Goal: Task Accomplishment & Management: Use online tool/utility

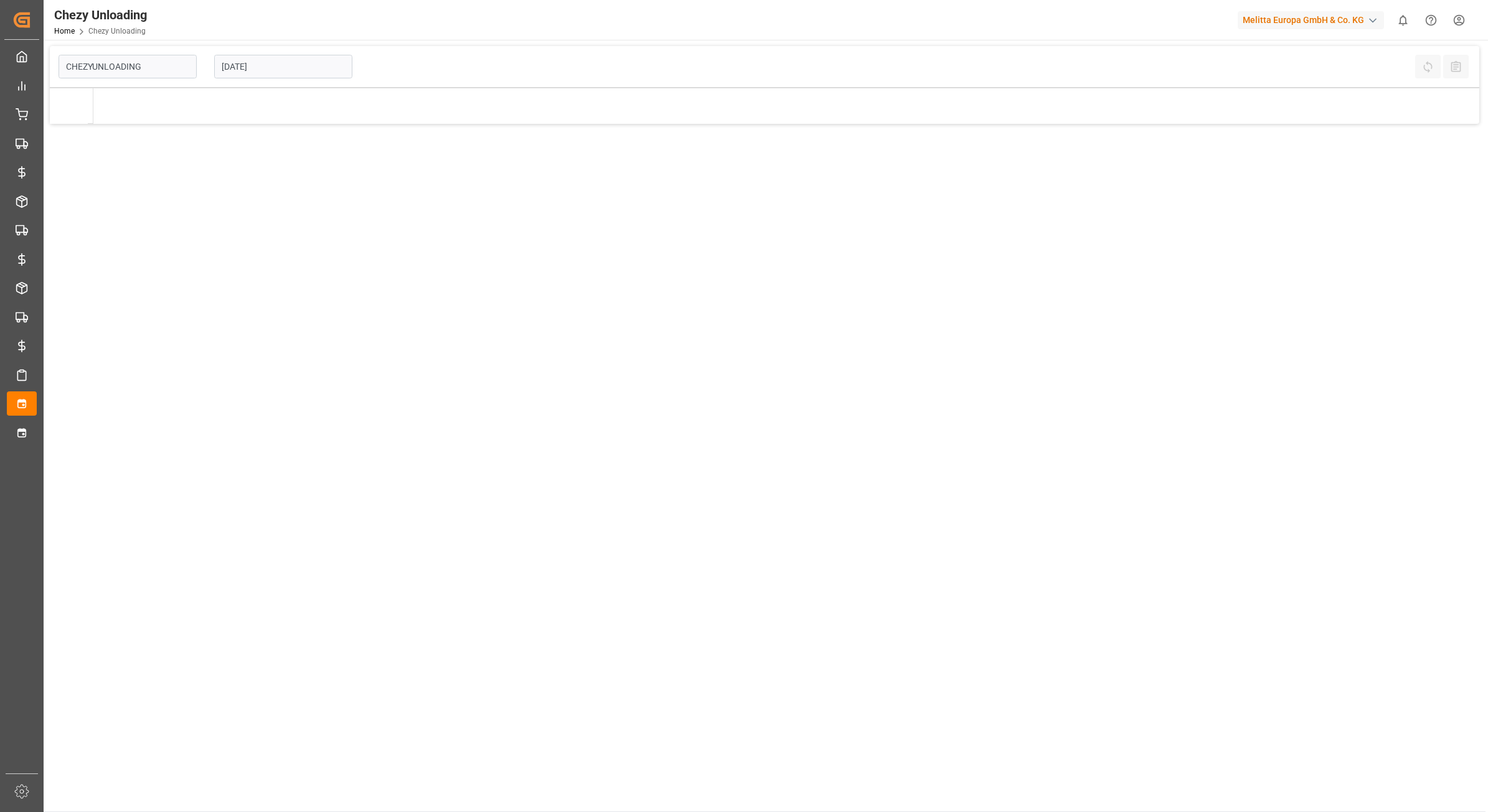
type input "Chezy Unloading"
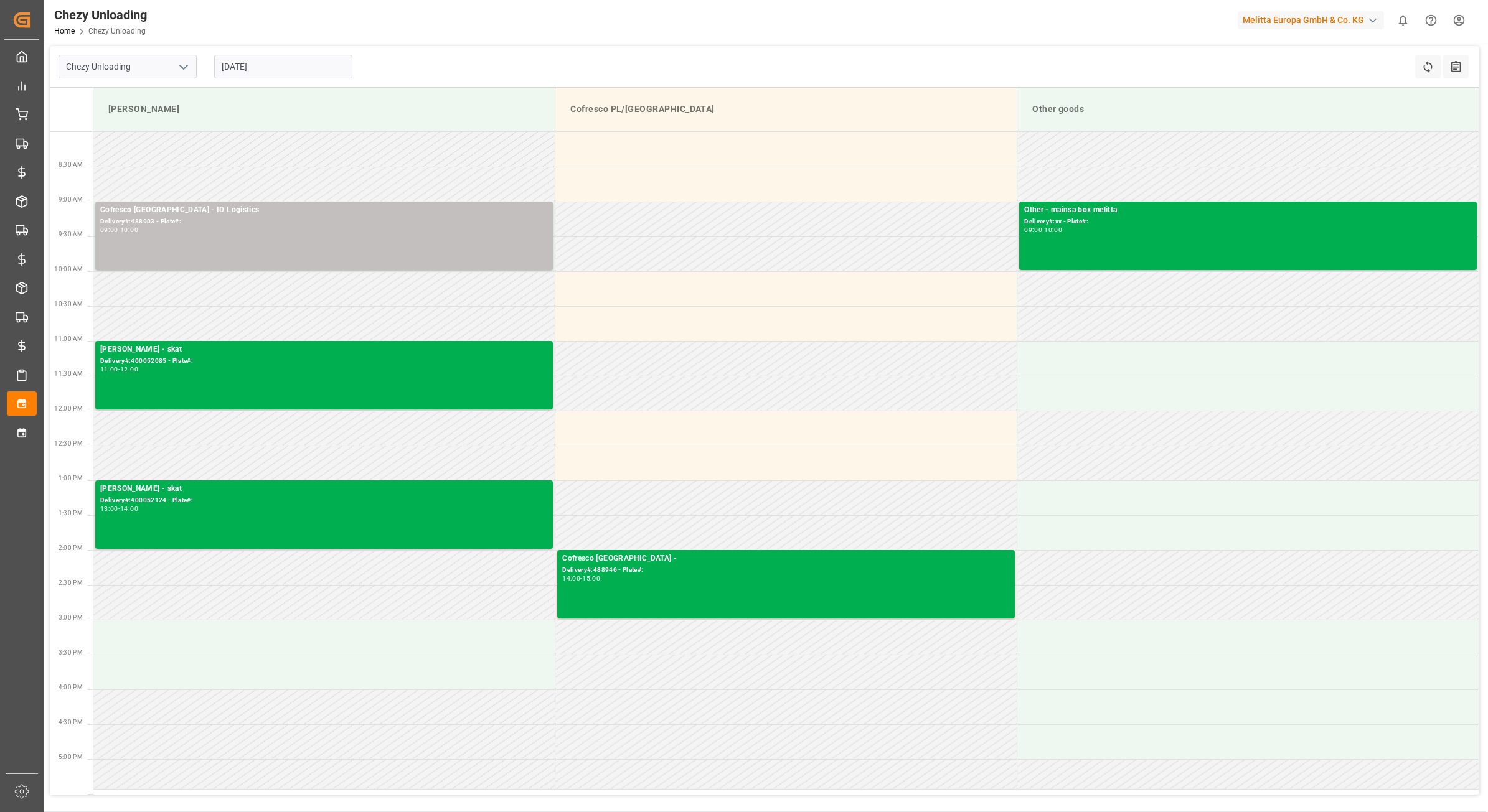
click at [249, 71] on input "21.08.2025" at bounding box center [283, 66] width 138 height 24
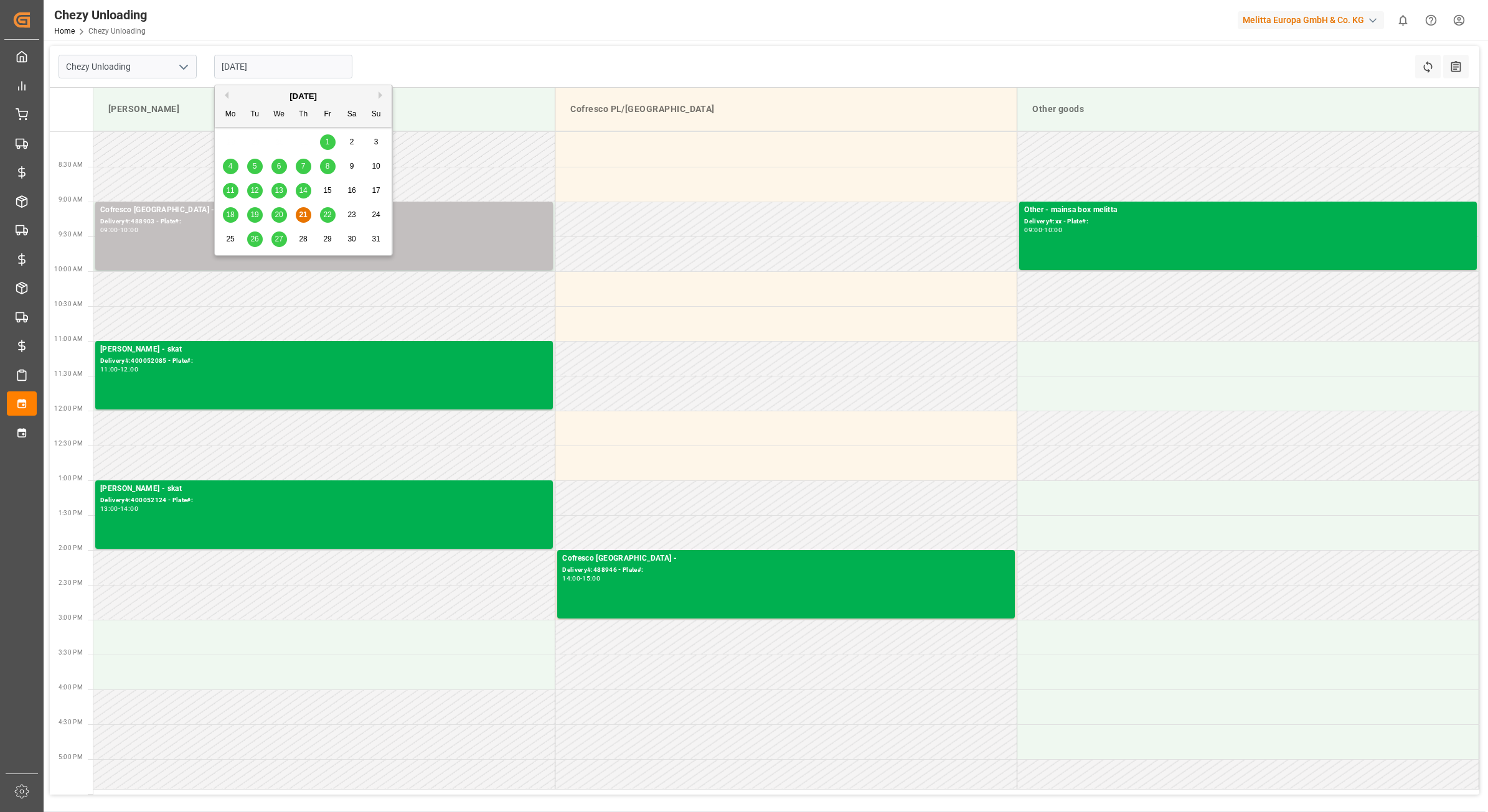
click at [281, 240] on span "27" at bounding box center [279, 239] width 8 height 9
type input "[DATE]"
